Goal: Transaction & Acquisition: Purchase product/service

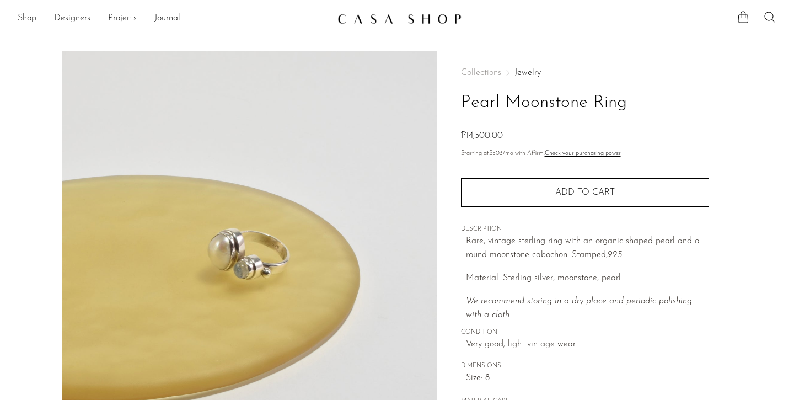
scroll to position [318, 0]
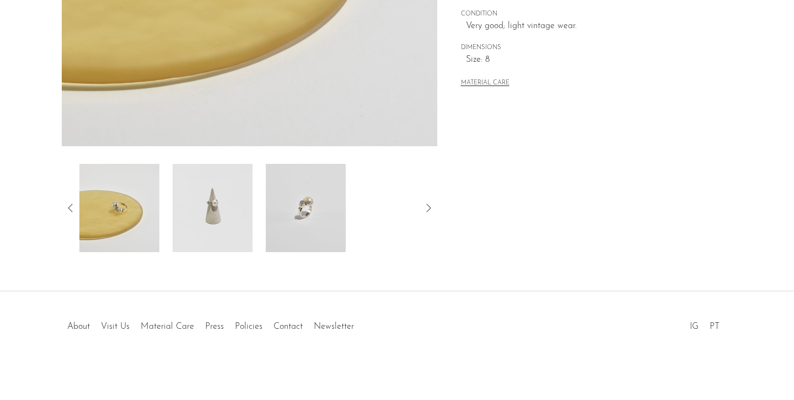
click at [527, 265] on div "Pearl Moonstone Ring ₱14,500.00" at bounding box center [397, 12] width 794 height 558
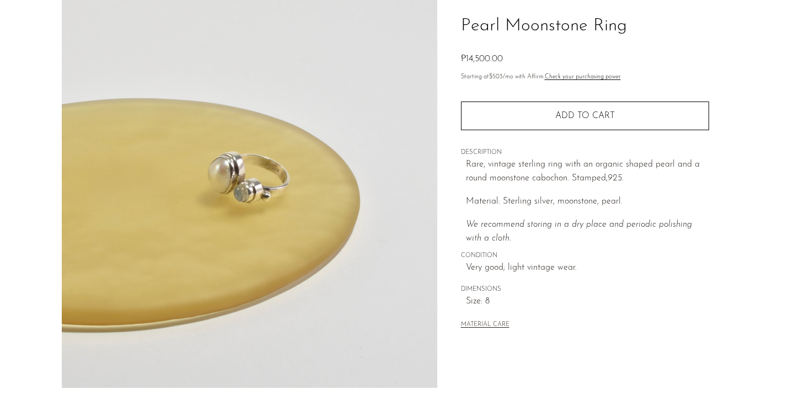
scroll to position [0, 0]
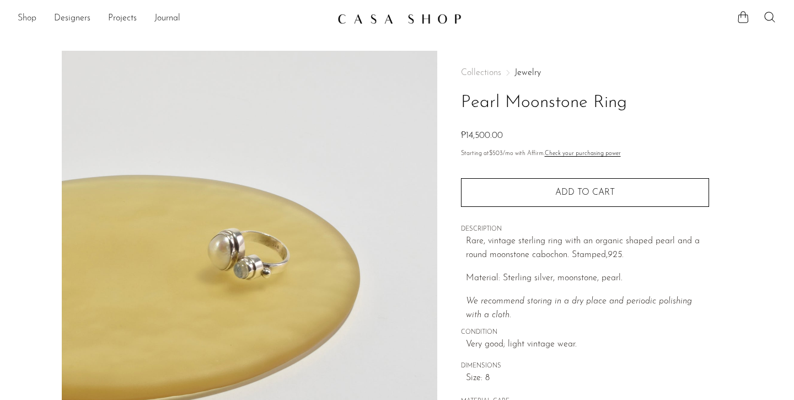
click at [30, 18] on link "Shop" at bounding box center [27, 19] width 19 height 14
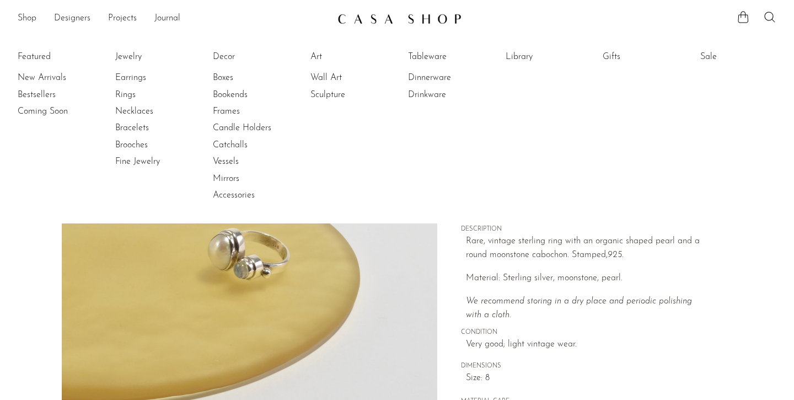
click at [23, 281] on section "Pearl Moonstone Ring ₱14,500.00" at bounding box center [397, 310] width 794 height 519
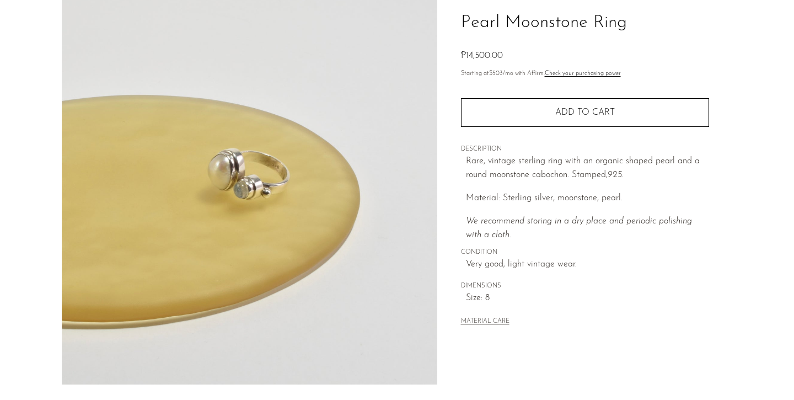
scroll to position [204, 0]
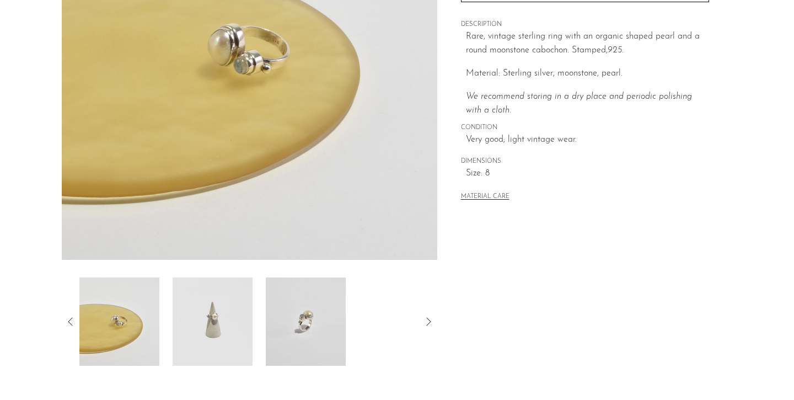
click at [217, 314] on img at bounding box center [212, 321] width 80 height 88
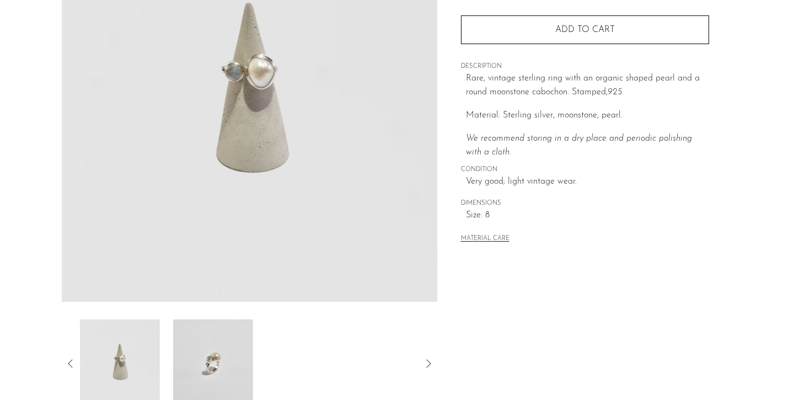
scroll to position [161, 0]
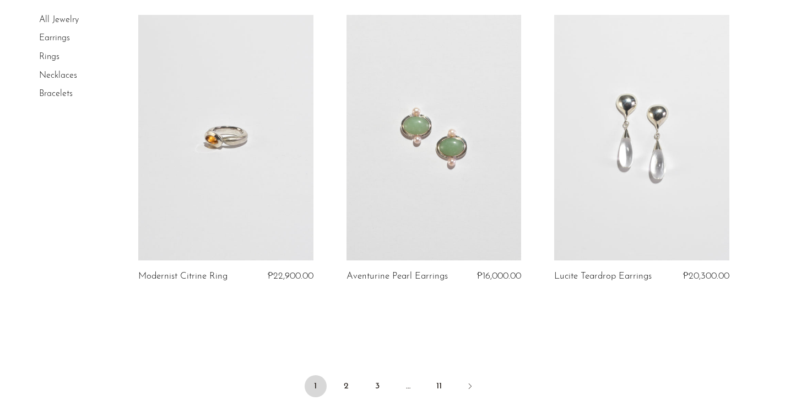
scroll to position [3378, 0]
click at [348, 388] on link "2" at bounding box center [347, 385] width 22 height 22
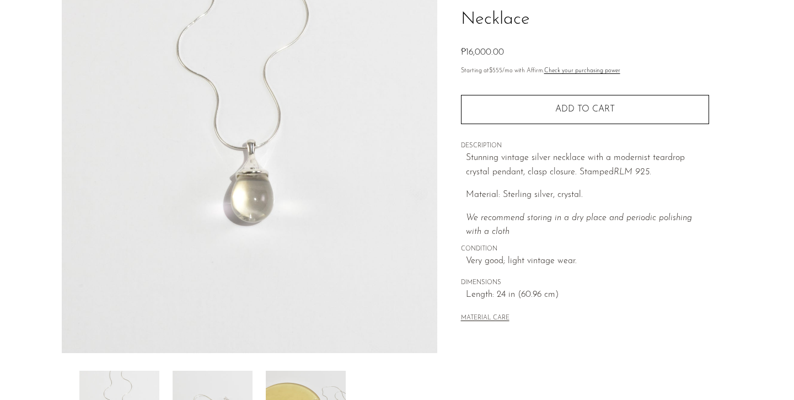
scroll to position [281, 0]
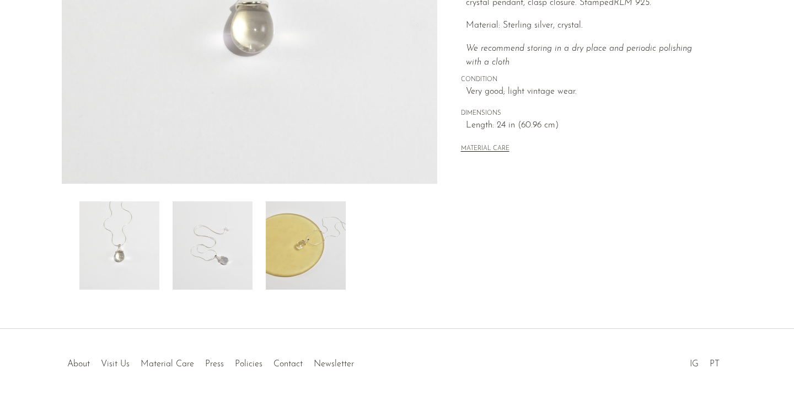
click at [317, 231] on img at bounding box center [306, 245] width 80 height 88
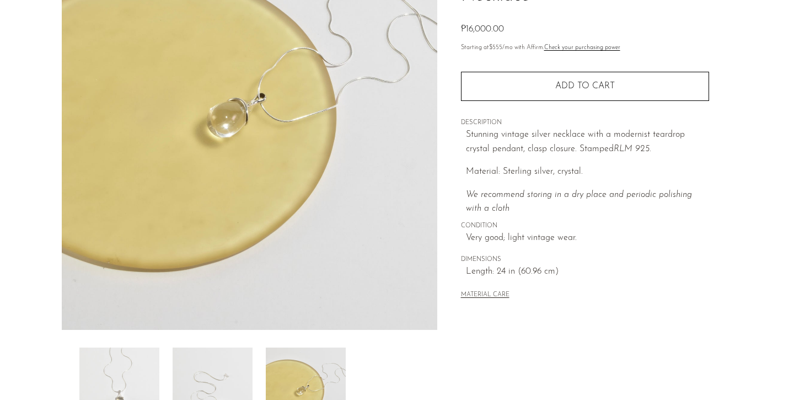
scroll to position [145, 0]
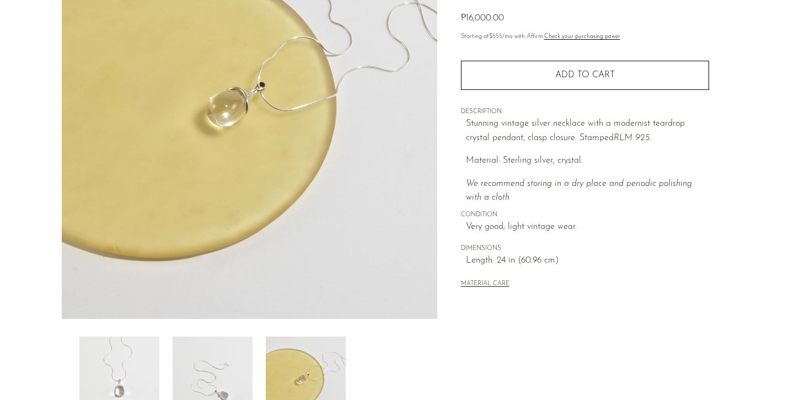
click at [224, 360] on img at bounding box center [212, 380] width 80 height 88
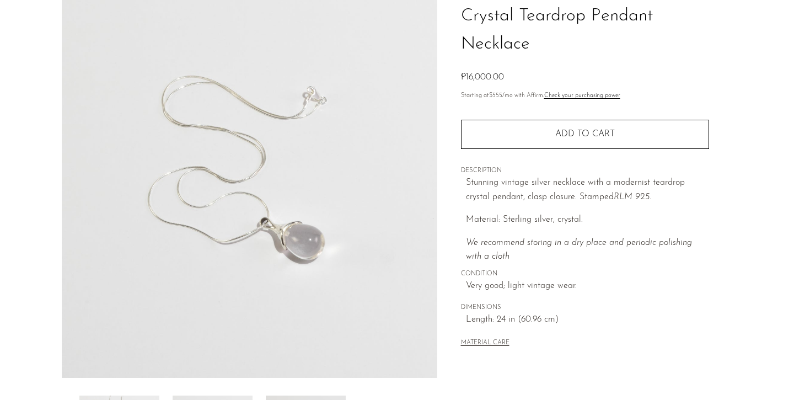
scroll to position [79, 0]
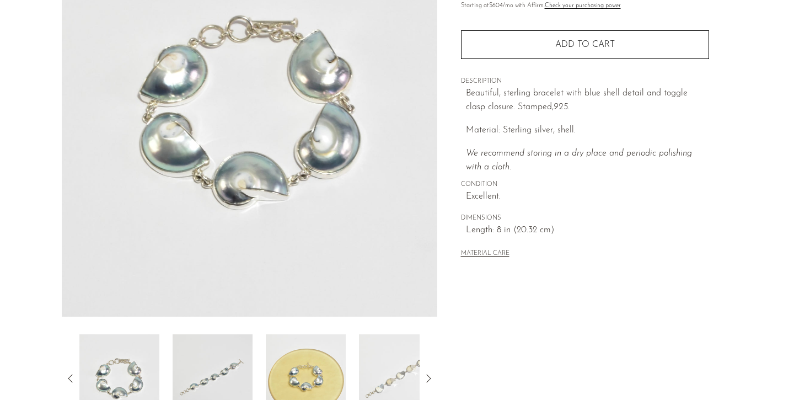
scroll to position [148, 0]
click at [197, 369] on img at bounding box center [212, 377] width 80 height 88
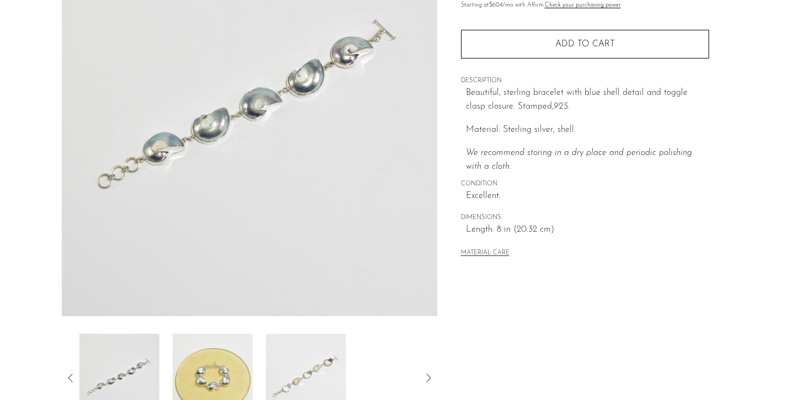
click at [217, 374] on img at bounding box center [212, 377] width 80 height 88
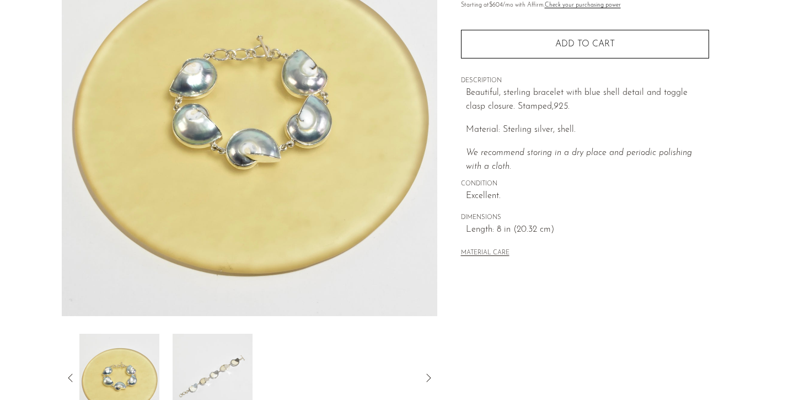
click at [227, 374] on img at bounding box center [212, 377] width 80 height 88
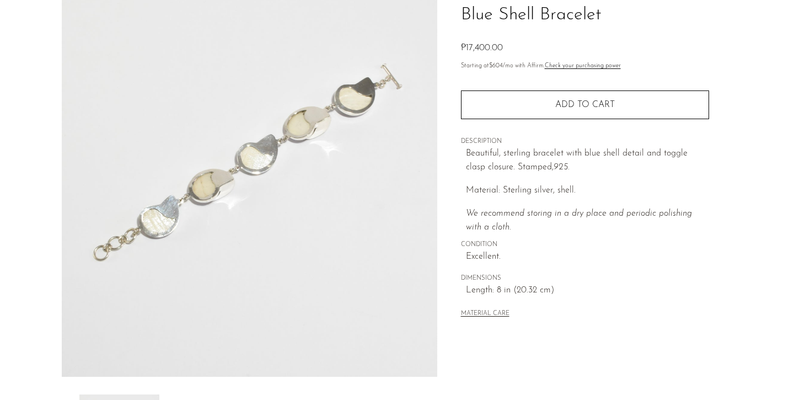
scroll to position [86, 0]
click at [285, 188] on img at bounding box center [249, 171] width 375 height 413
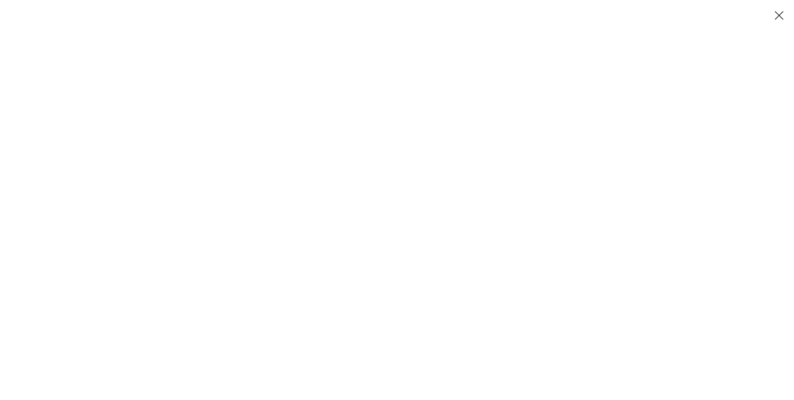
scroll to position [137, 0]
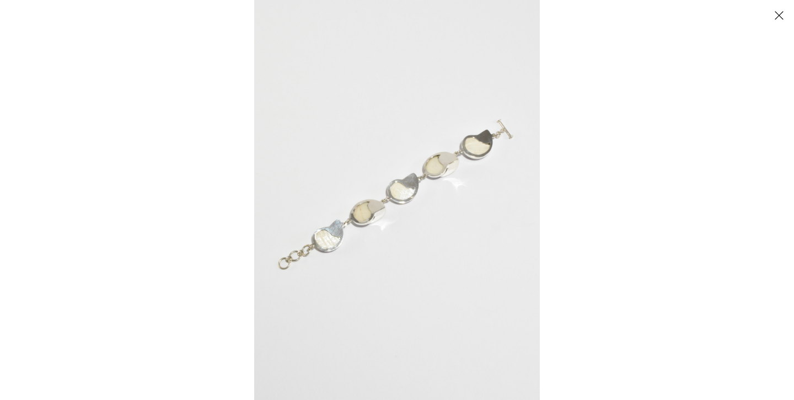
click at [110, 152] on div at bounding box center [397, 200] width 794 height 400
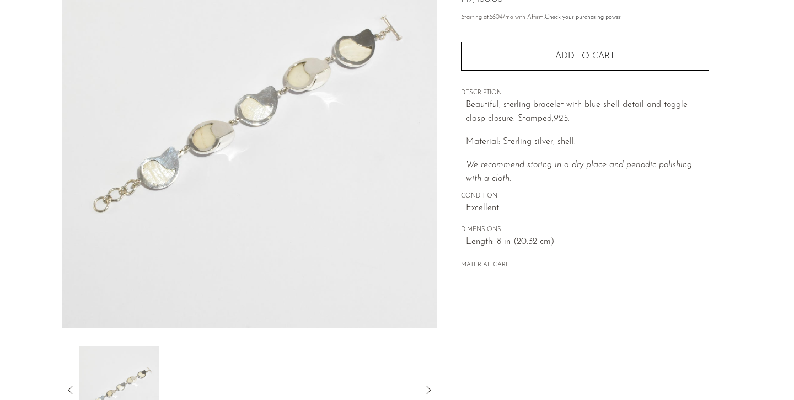
scroll to position [261, 0]
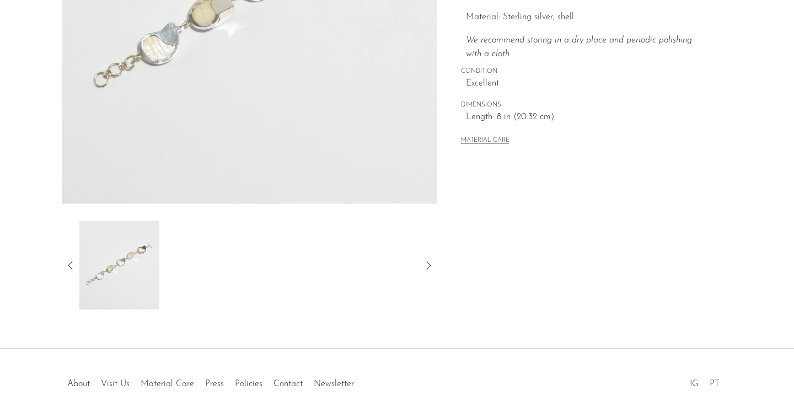
click at [66, 266] on icon at bounding box center [70, 264] width 13 height 13
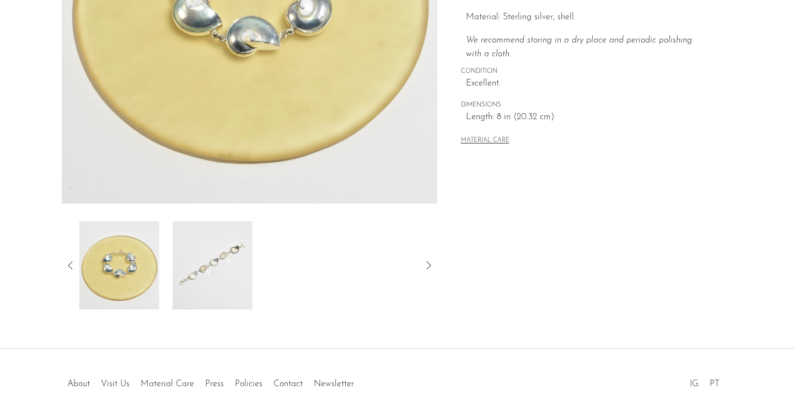
click at [116, 275] on img at bounding box center [119, 265] width 80 height 88
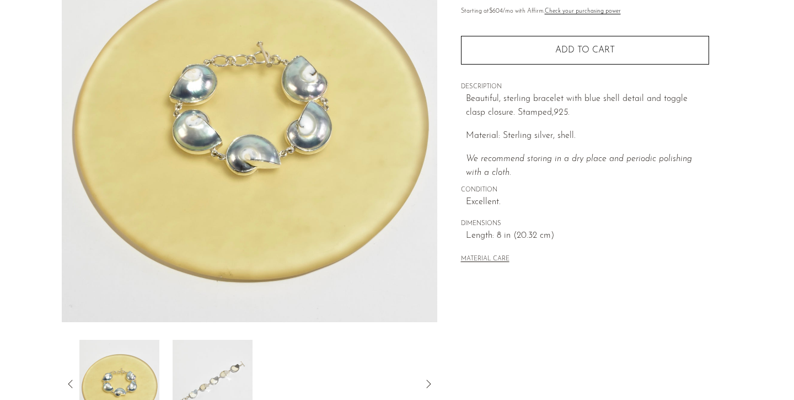
scroll to position [117, 0]
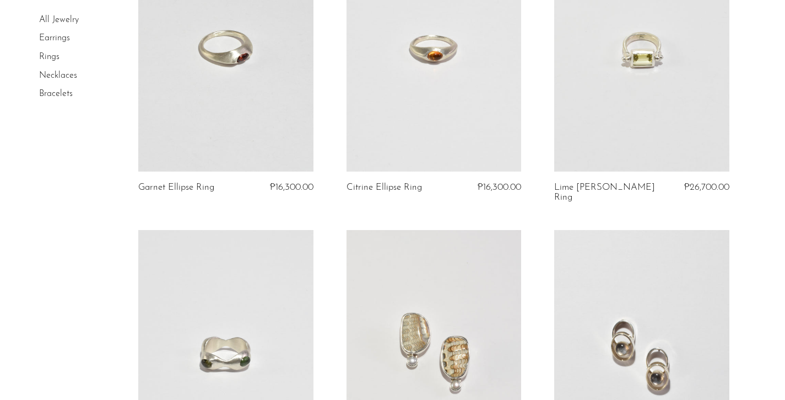
scroll to position [611, 0]
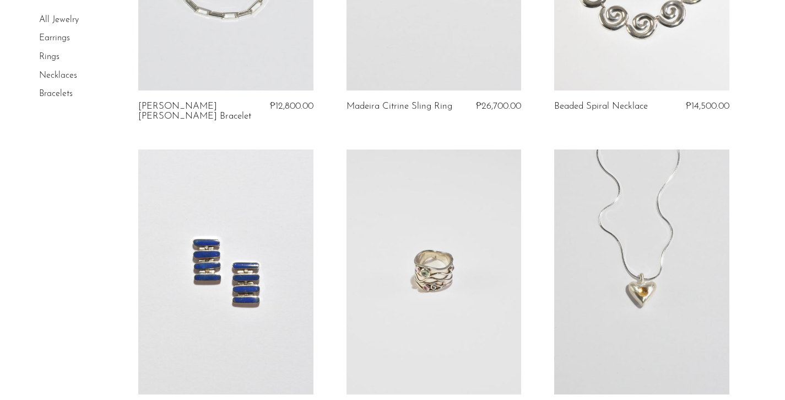
scroll to position [3442, 0]
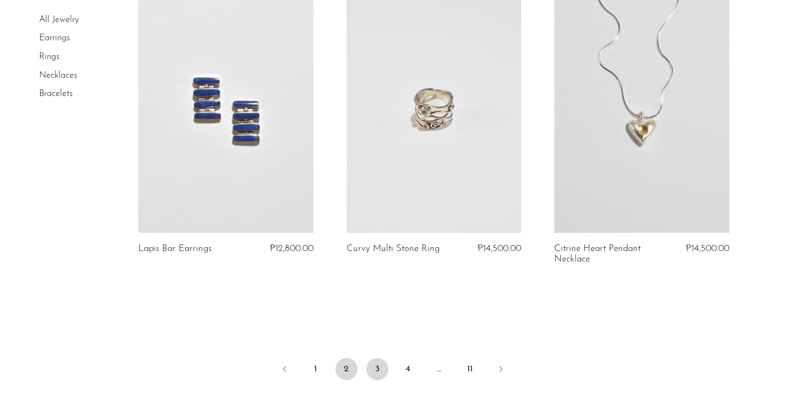
click at [378, 358] on link "3" at bounding box center [377, 369] width 22 height 22
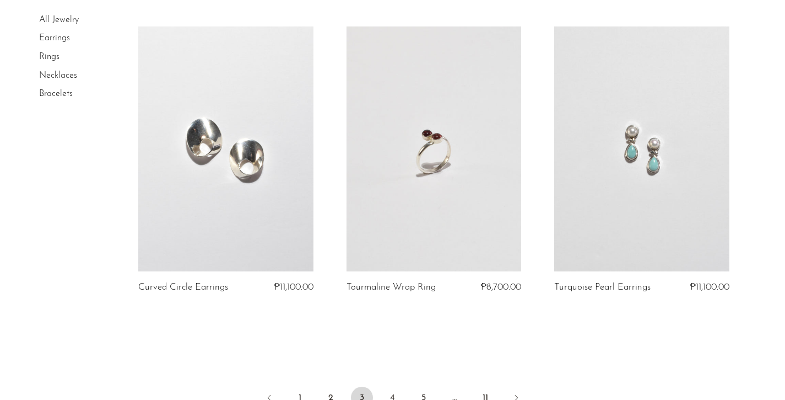
scroll to position [3534, 0]
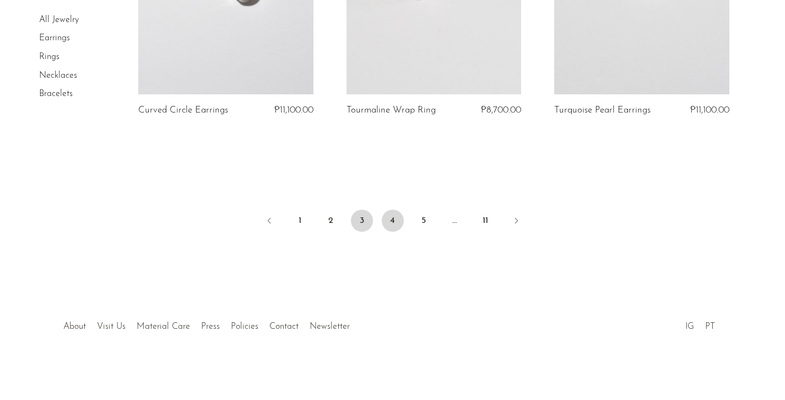
click at [401, 217] on link "4" at bounding box center [393, 220] width 22 height 22
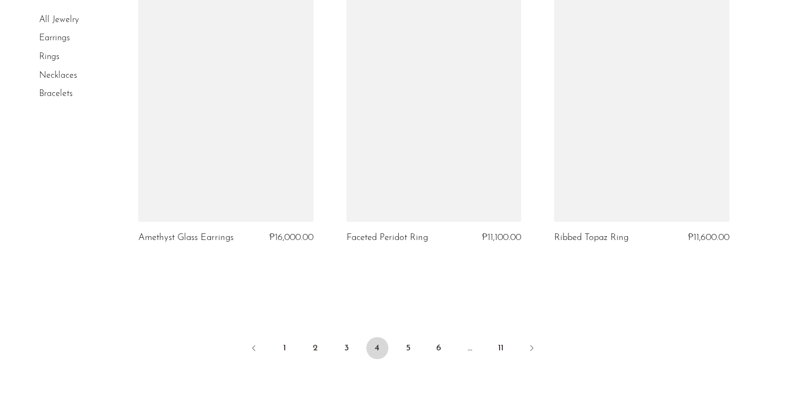
scroll to position [3446, 0]
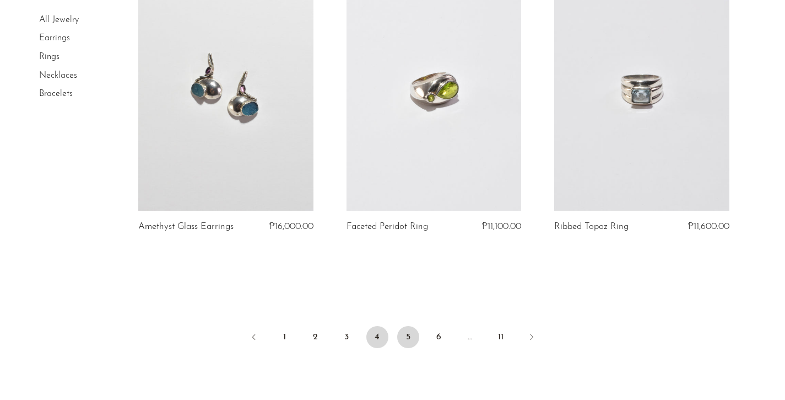
click at [408, 334] on link "5" at bounding box center [408, 337] width 22 height 22
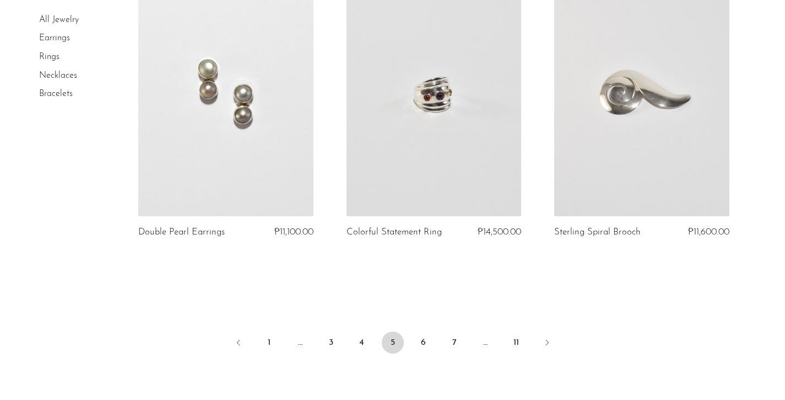
scroll to position [3416, 0]
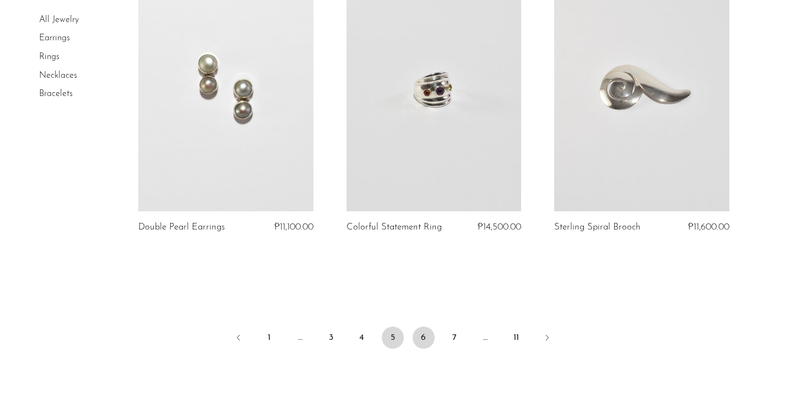
click at [425, 339] on link "6" at bounding box center [424, 337] width 22 height 22
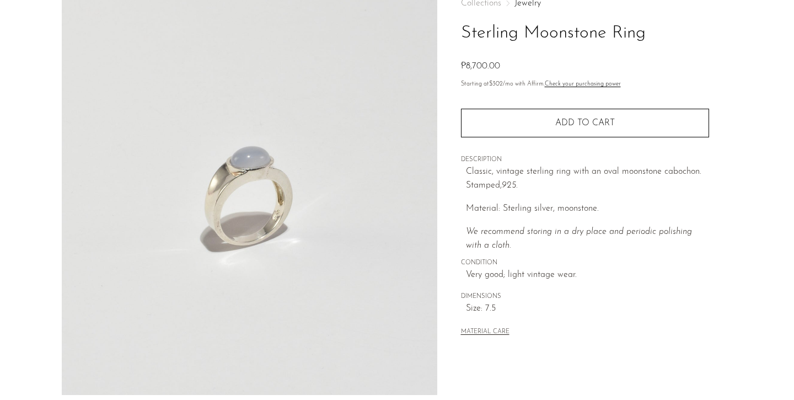
scroll to position [295, 0]
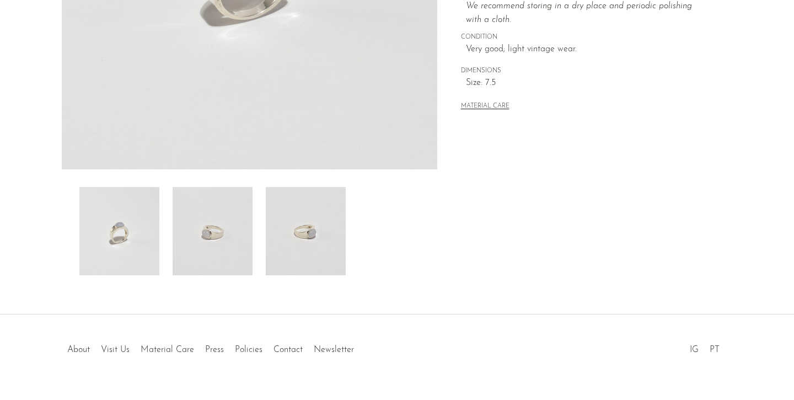
click at [236, 224] on img at bounding box center [212, 231] width 80 height 88
click at [274, 243] on img at bounding box center [306, 231] width 80 height 88
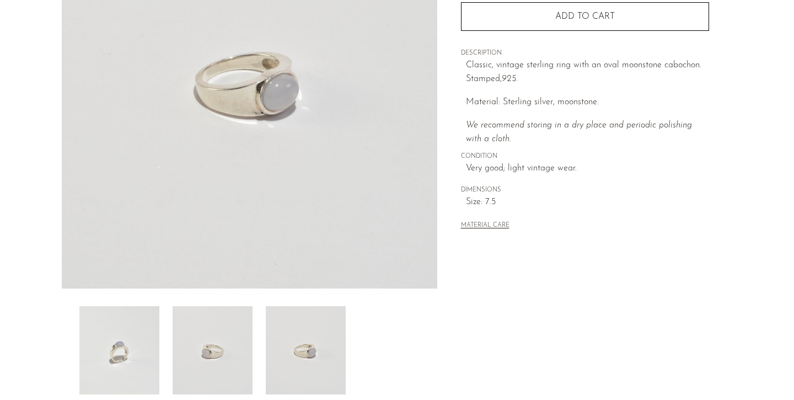
scroll to position [151, 0]
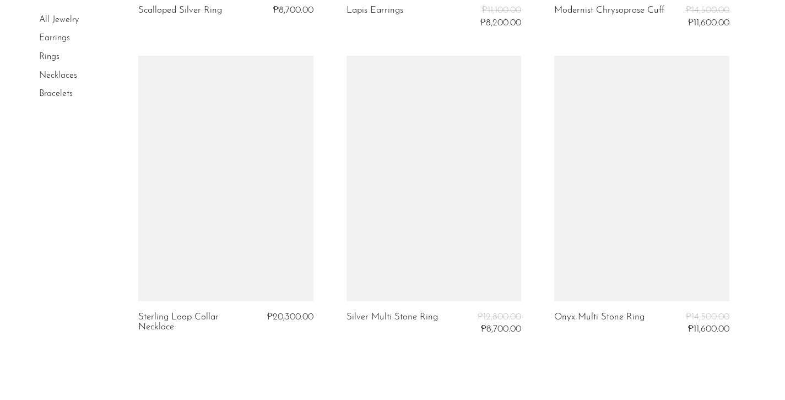
scroll to position [3575, 0]
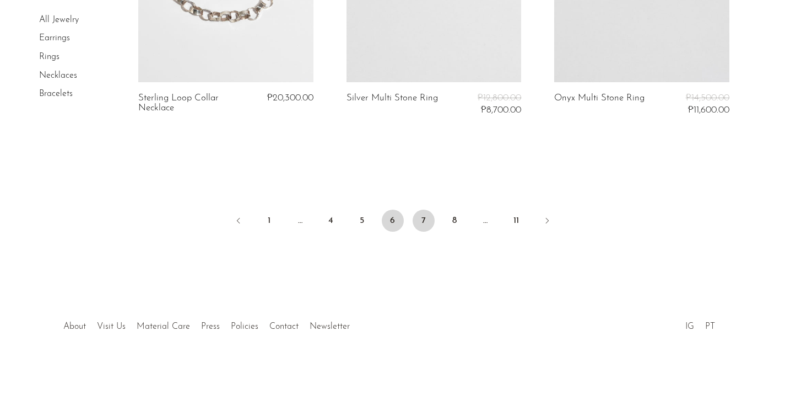
click at [423, 222] on link "7" at bounding box center [424, 220] width 22 height 22
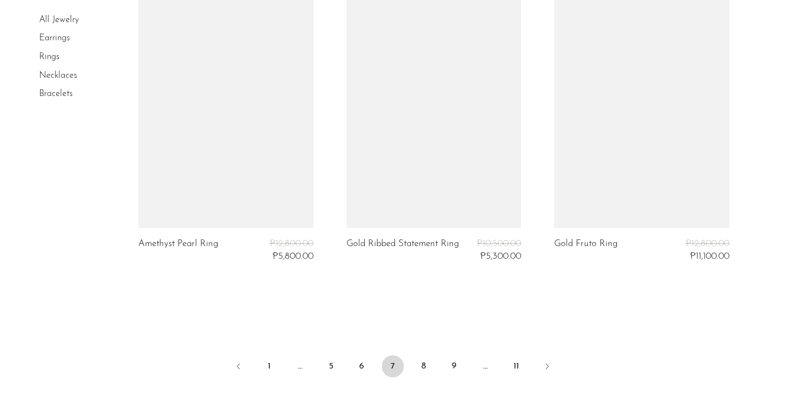
scroll to position [3492, 0]
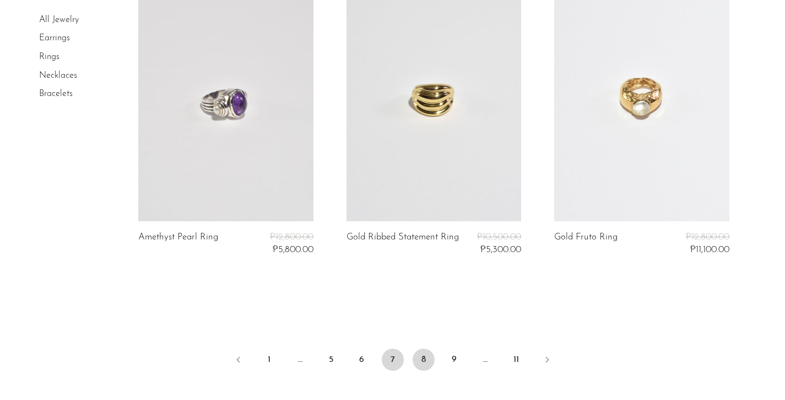
click at [430, 360] on link "8" at bounding box center [424, 359] width 22 height 22
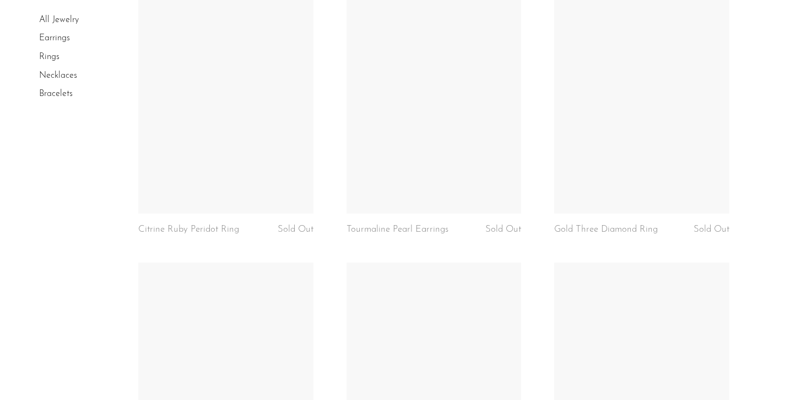
scroll to position [2623, 0]
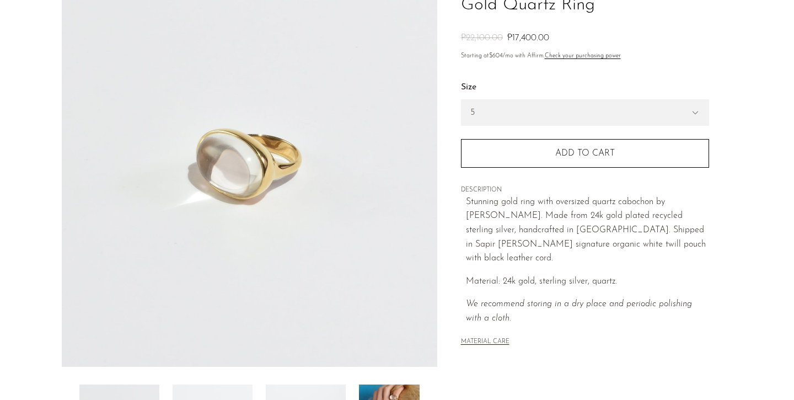
scroll to position [102, 0]
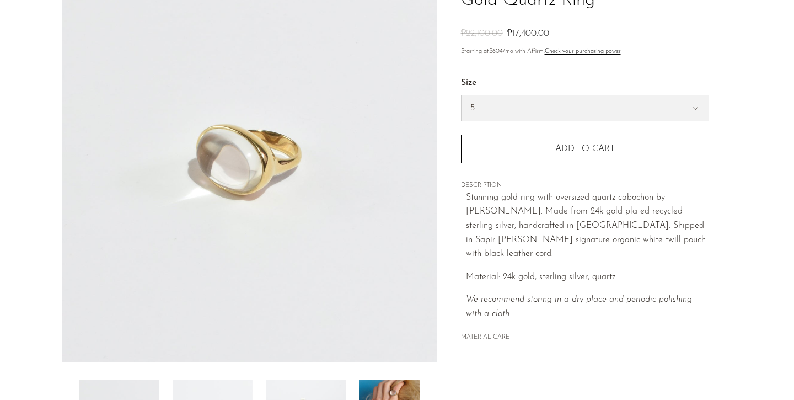
click at [583, 100] on select "5 6 7" at bounding box center [584, 107] width 247 height 25
click at [461, 95] on select "5 6 7" at bounding box center [584, 107] width 247 height 25
select select "7"
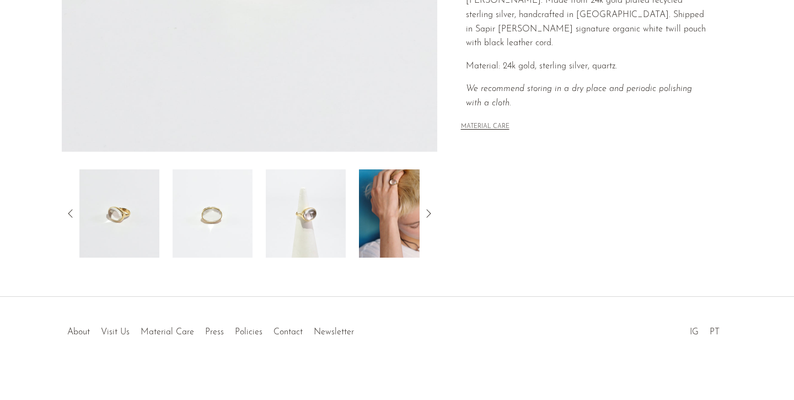
click at [391, 239] on img at bounding box center [399, 213] width 80 height 88
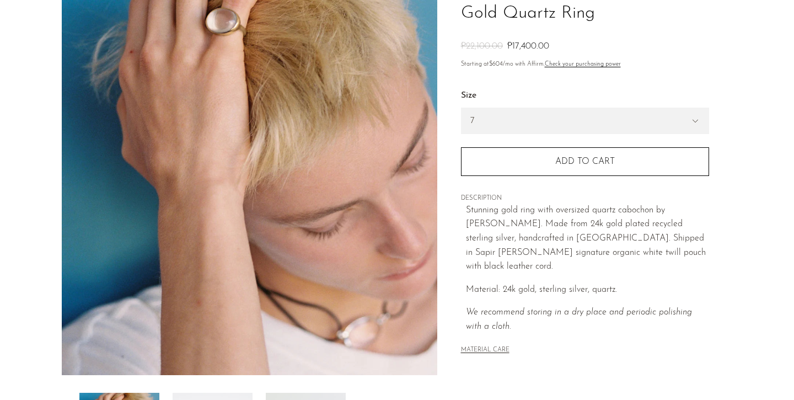
scroll to position [231, 0]
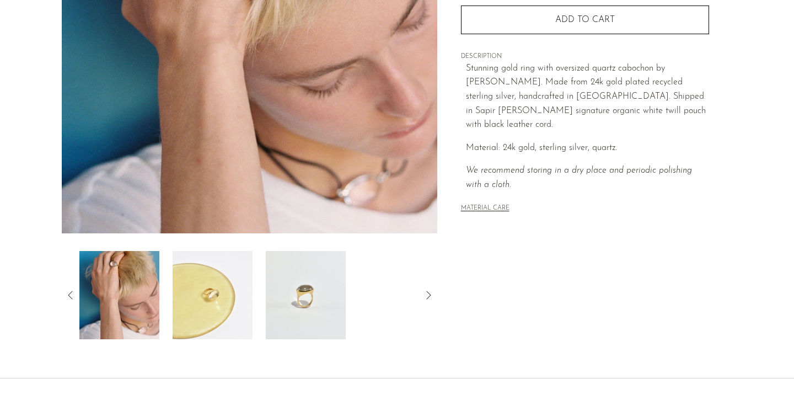
click at [217, 292] on img at bounding box center [212, 295] width 80 height 88
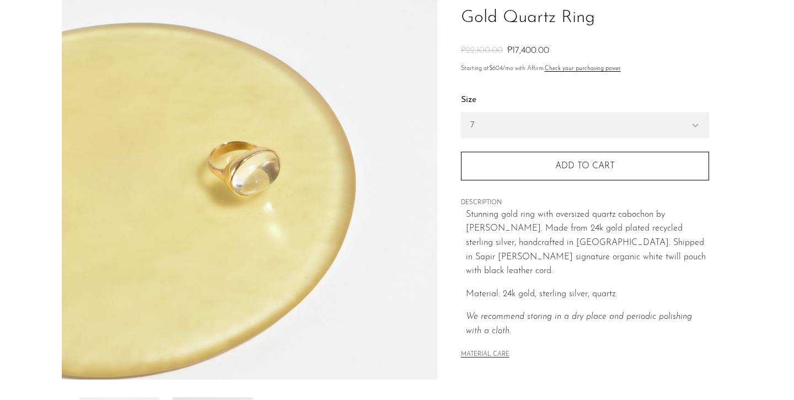
scroll to position [154, 0]
